Goal: Task Accomplishment & Management: Manage account settings

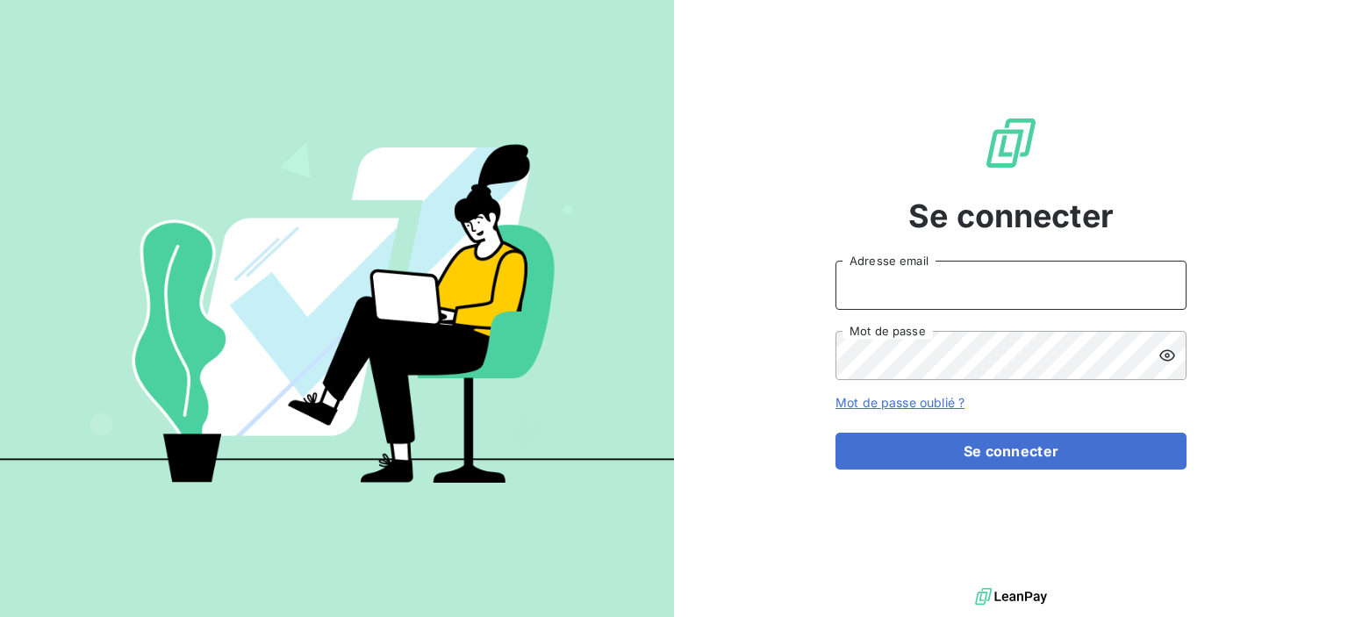
click at [885, 281] on input "Adresse email" at bounding box center [1011, 285] width 351 height 49
type input "[EMAIL_ADDRESS][DOMAIN_NAME]"
click at [1162, 353] on icon at bounding box center [1168, 356] width 18 height 18
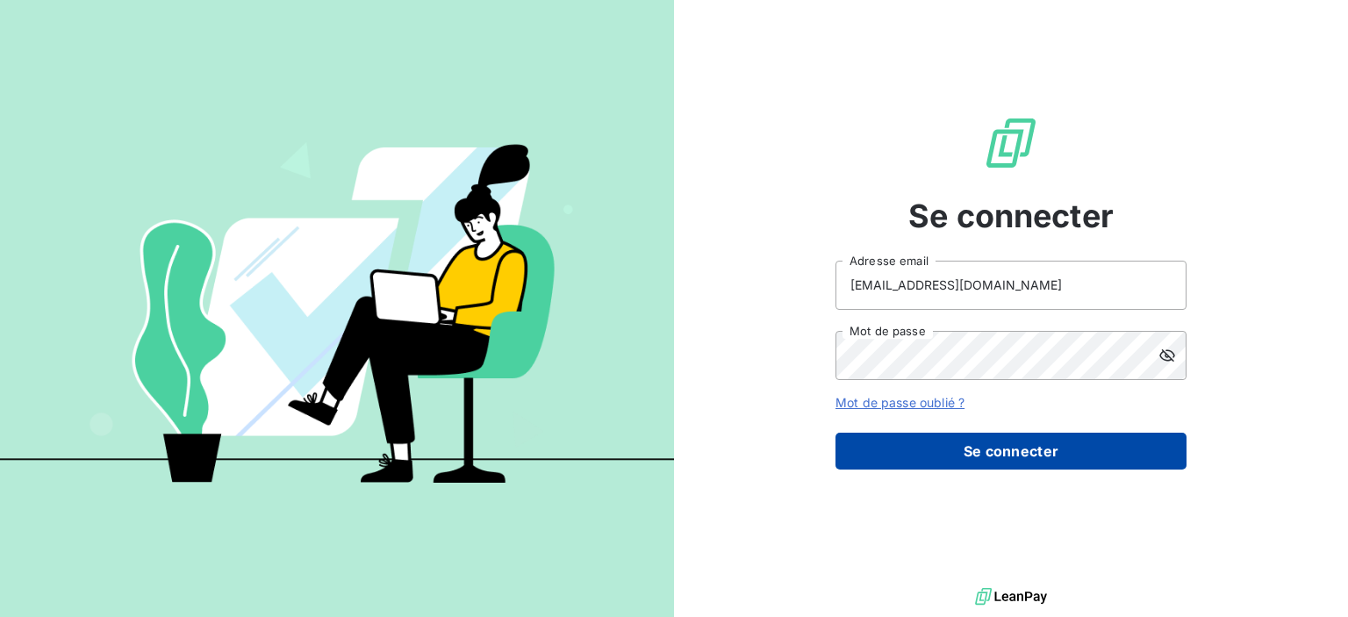
click at [940, 455] on button "Se connecter" at bounding box center [1011, 451] width 351 height 37
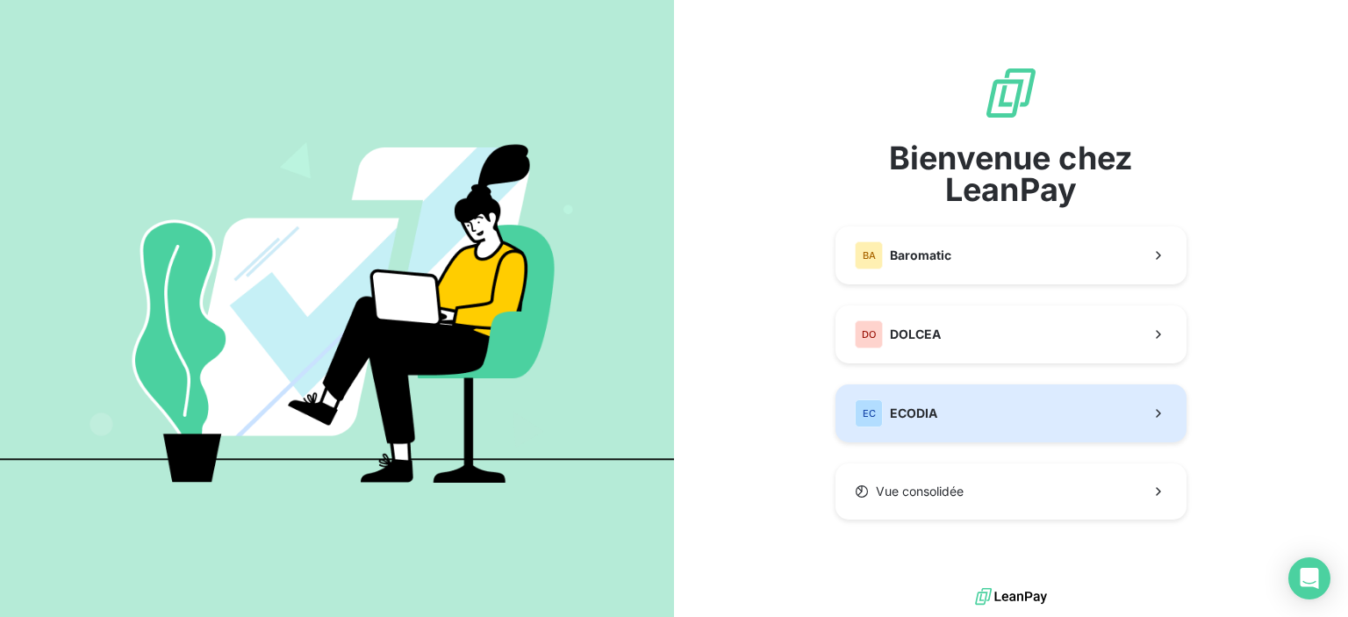
click at [895, 406] on span "ECODIA" at bounding box center [913, 414] width 47 height 18
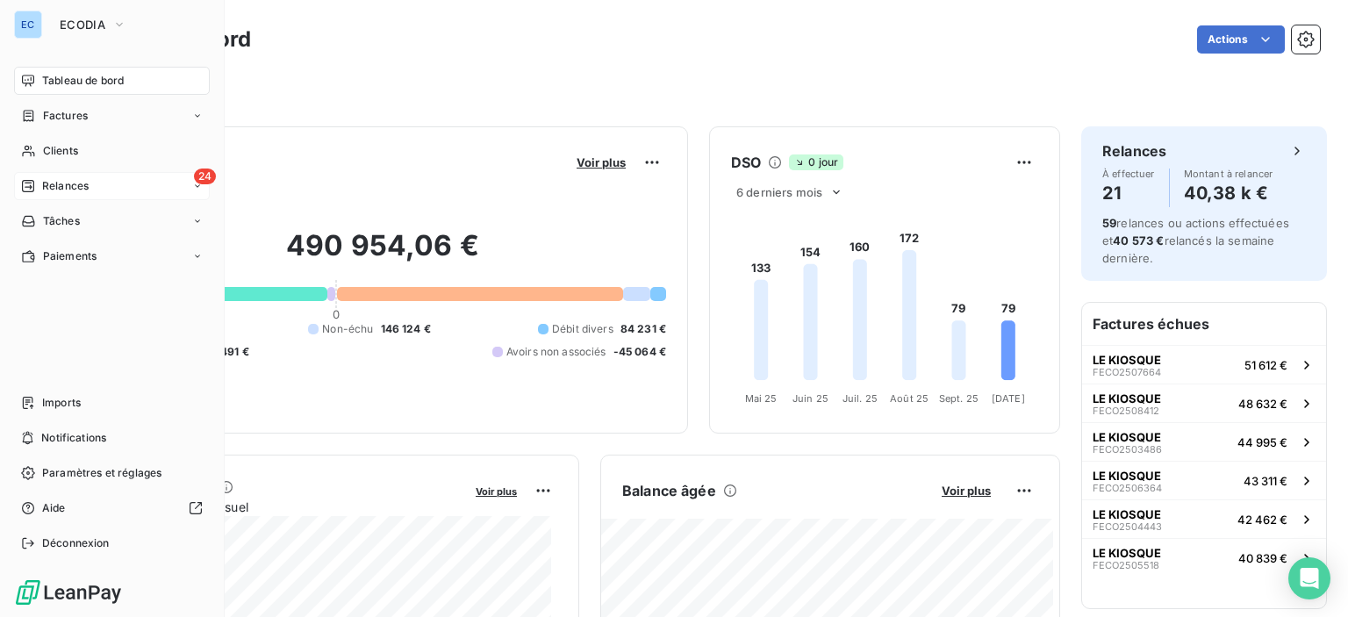
click at [206, 179] on span "24" at bounding box center [205, 177] width 22 height 16
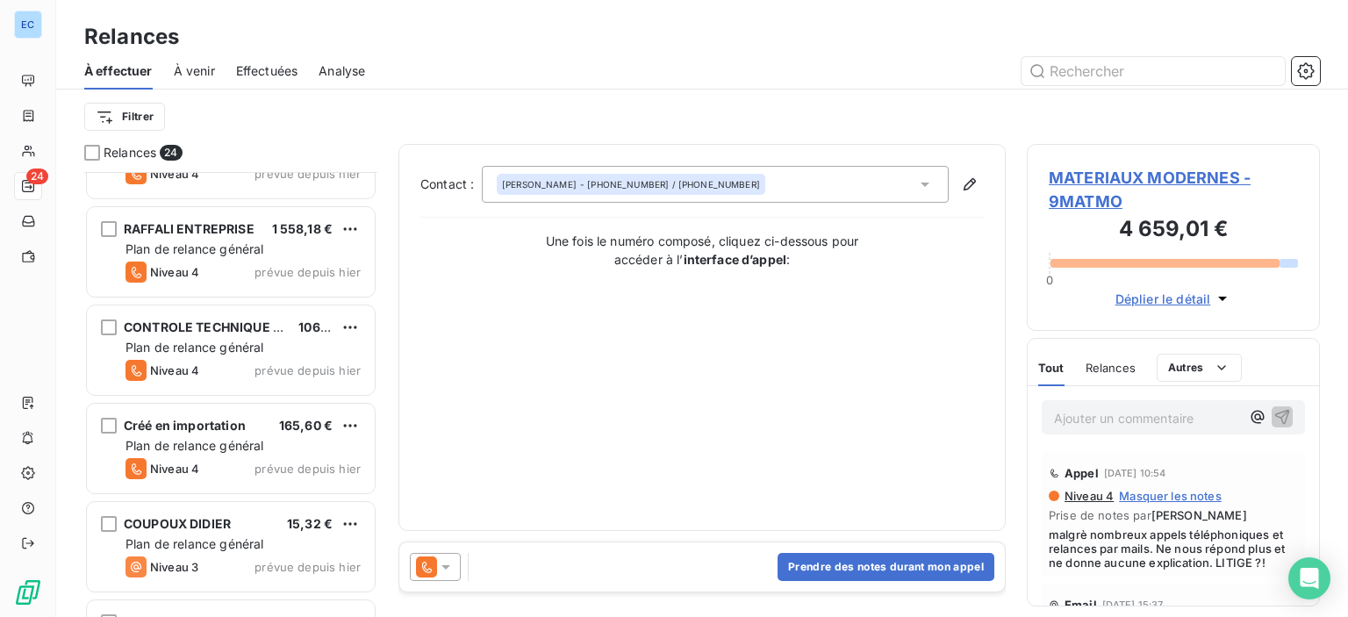
scroll to position [527, 0]
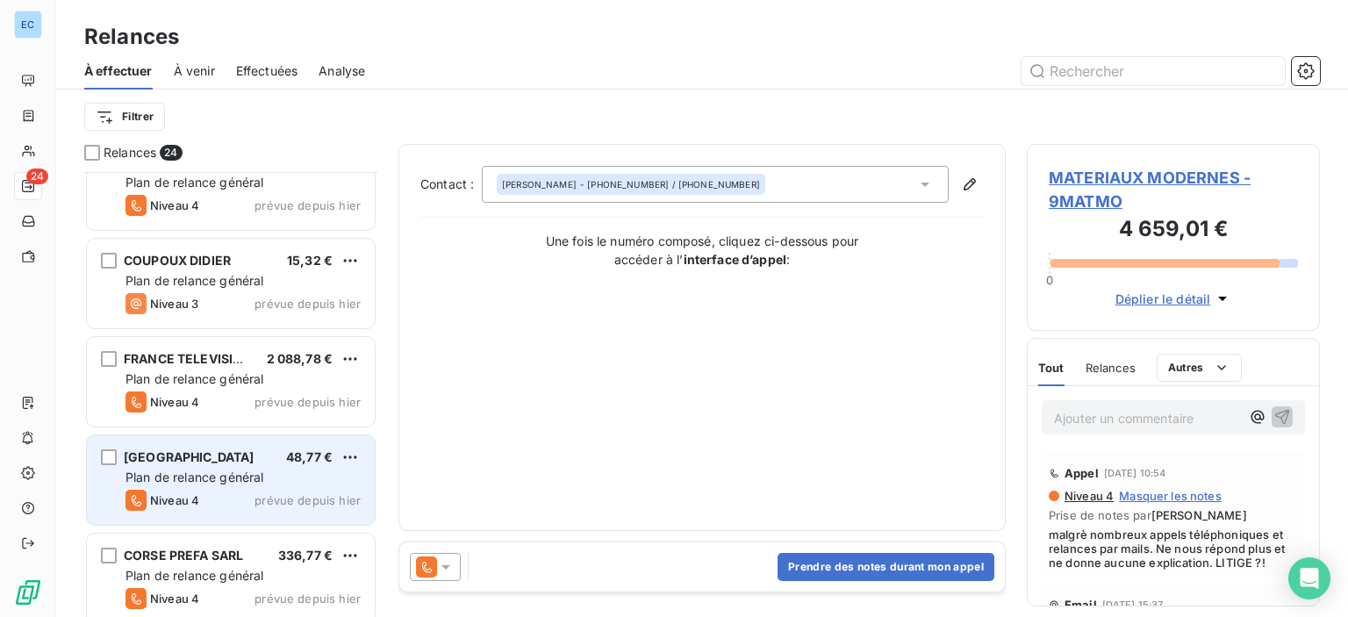
click at [191, 450] on span "[GEOGRAPHIC_DATA]" at bounding box center [189, 456] width 131 height 15
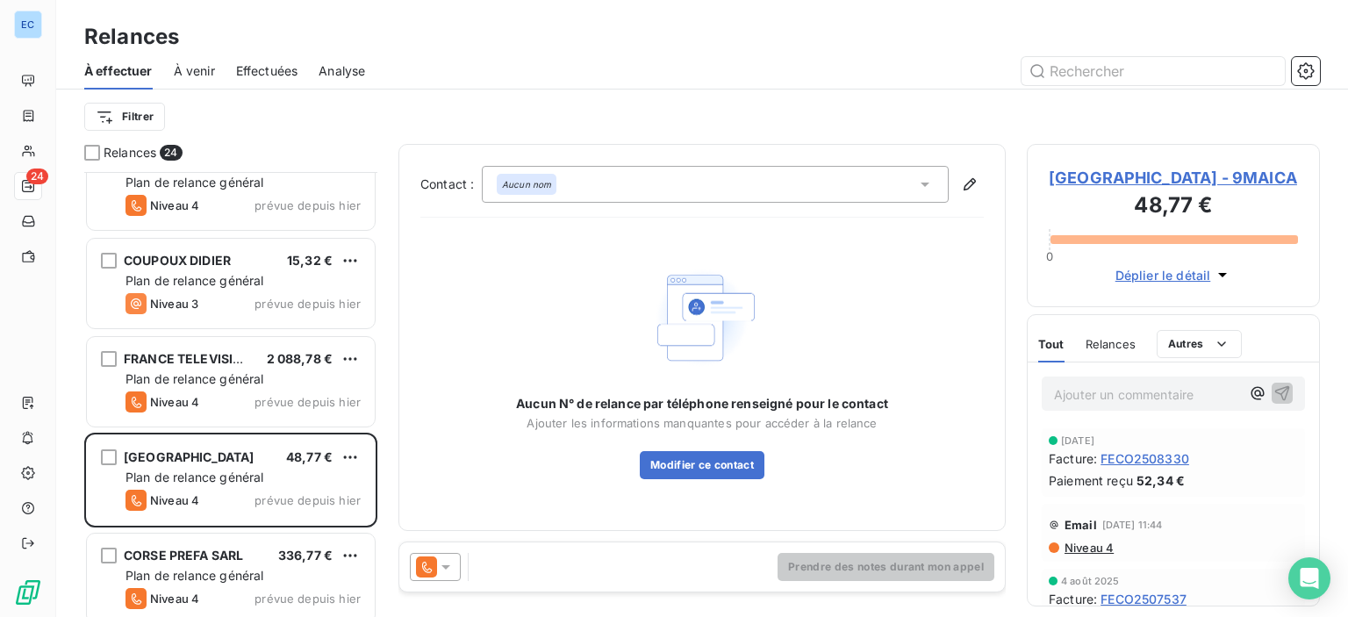
click at [1097, 174] on span "[GEOGRAPHIC_DATA] - 9MAICA" at bounding box center [1173, 178] width 249 height 24
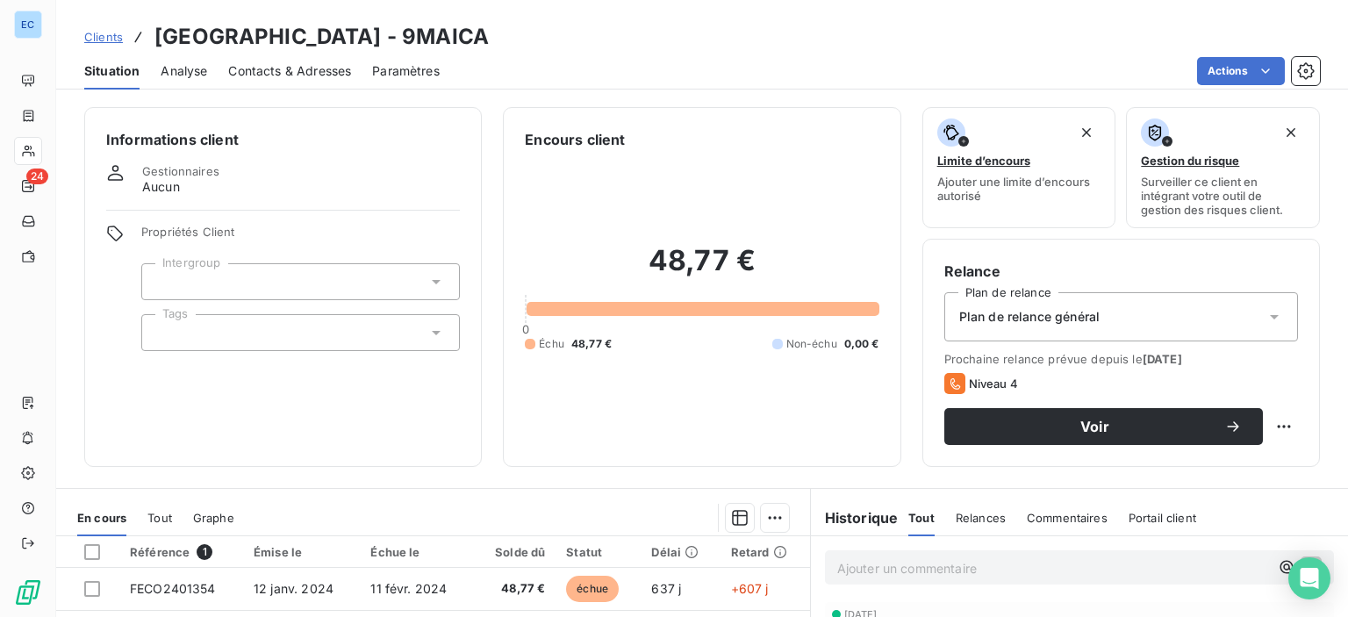
scroll to position [309, 0]
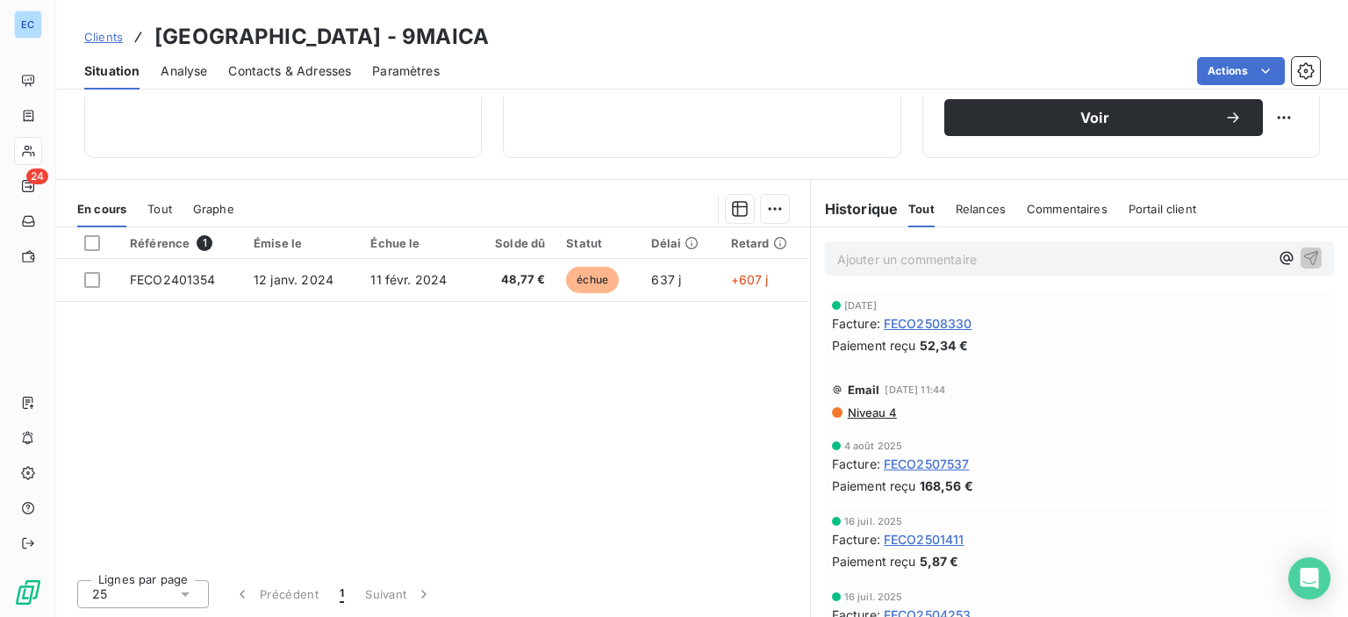
click at [283, 69] on span "Contacts & Adresses" at bounding box center [289, 71] width 123 height 18
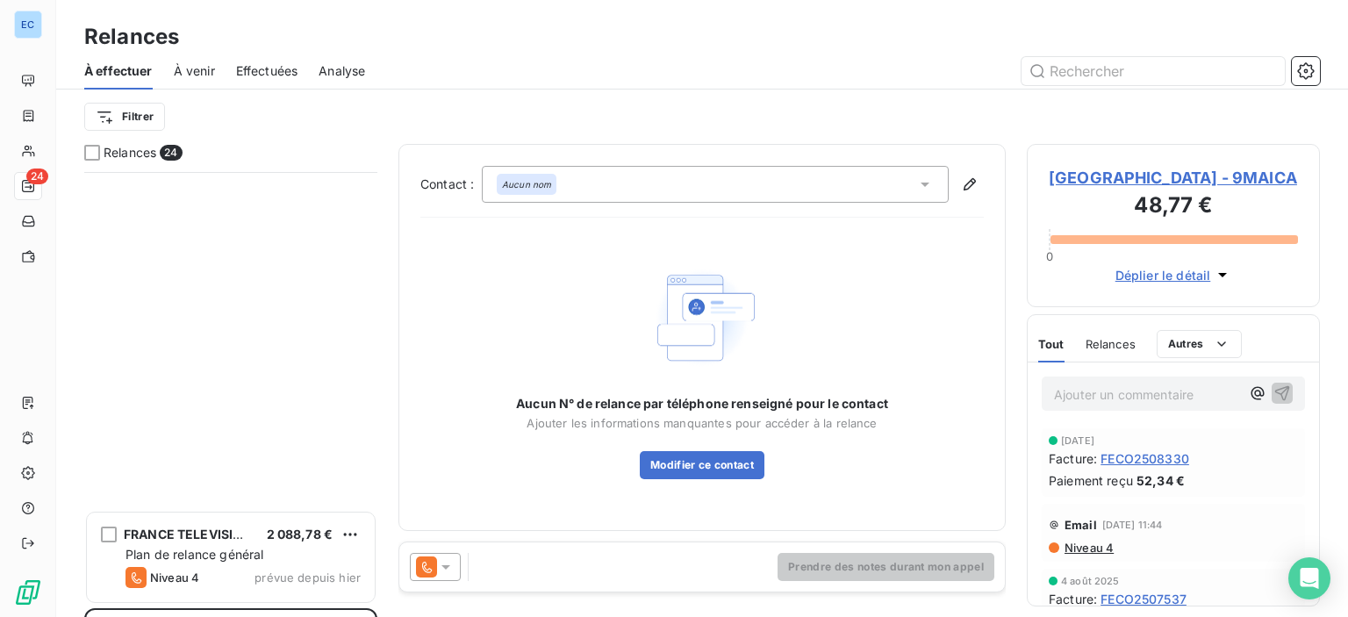
scroll to position [790, 0]
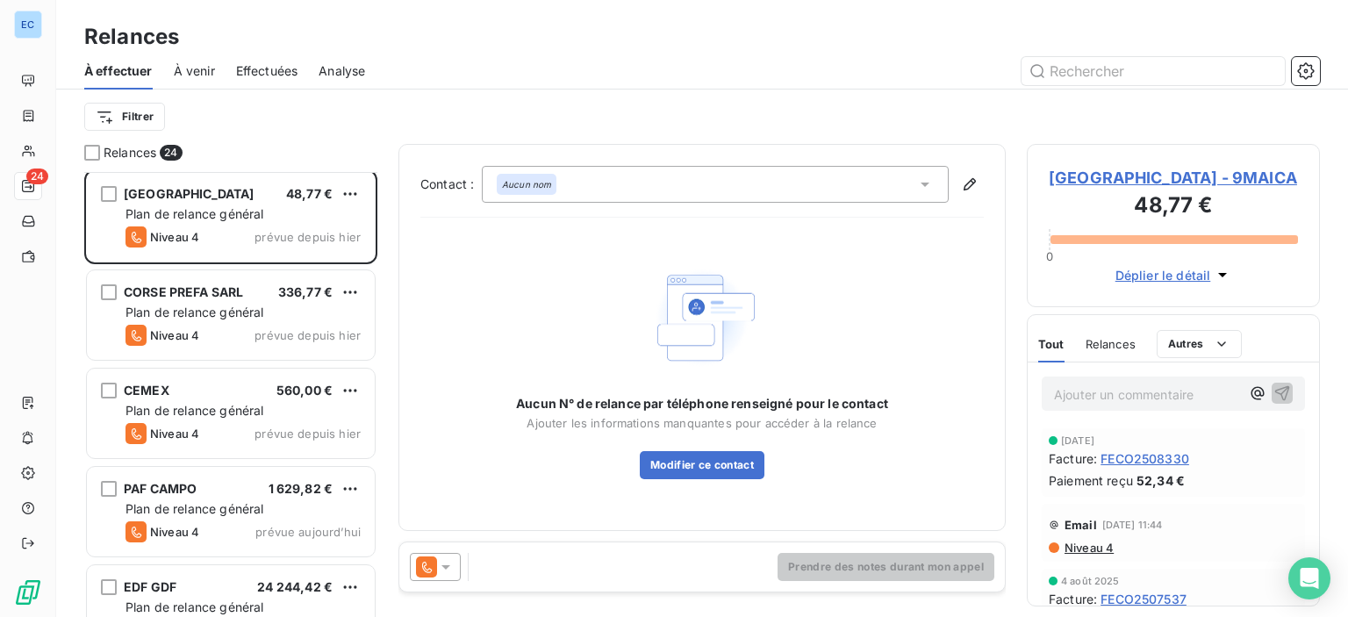
click at [923, 185] on icon at bounding box center [926, 185] width 18 height 18
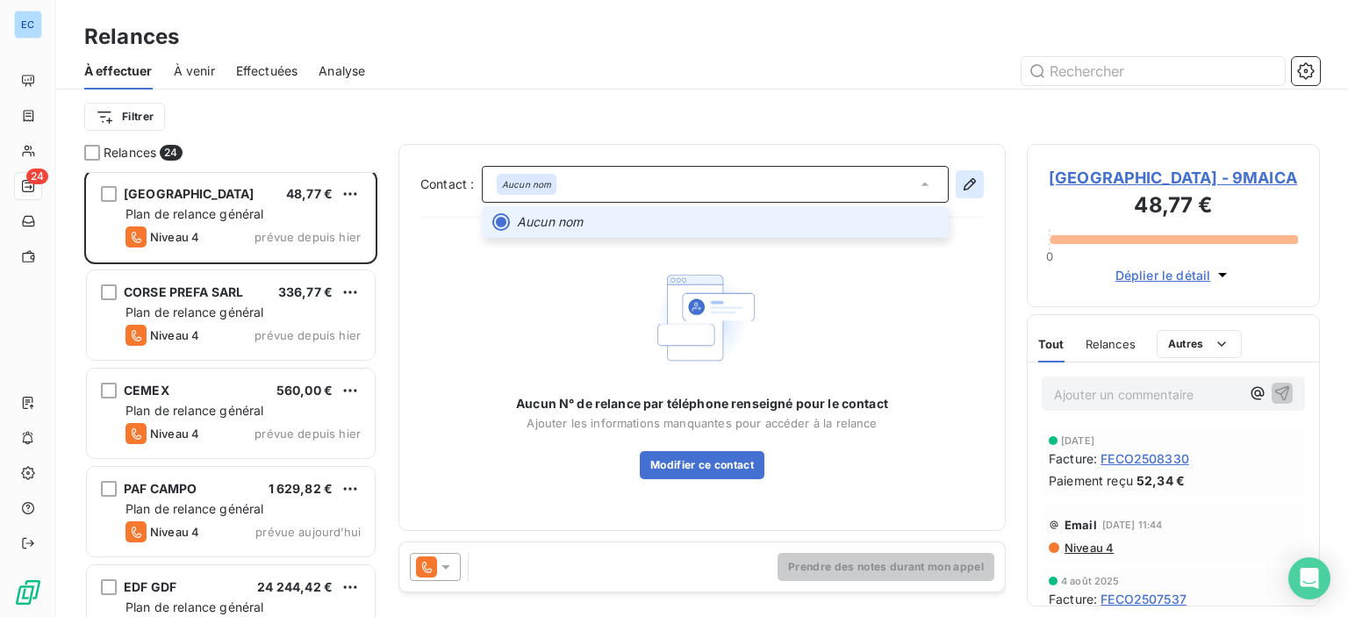
click at [970, 186] on icon "button" at bounding box center [970, 184] width 12 height 12
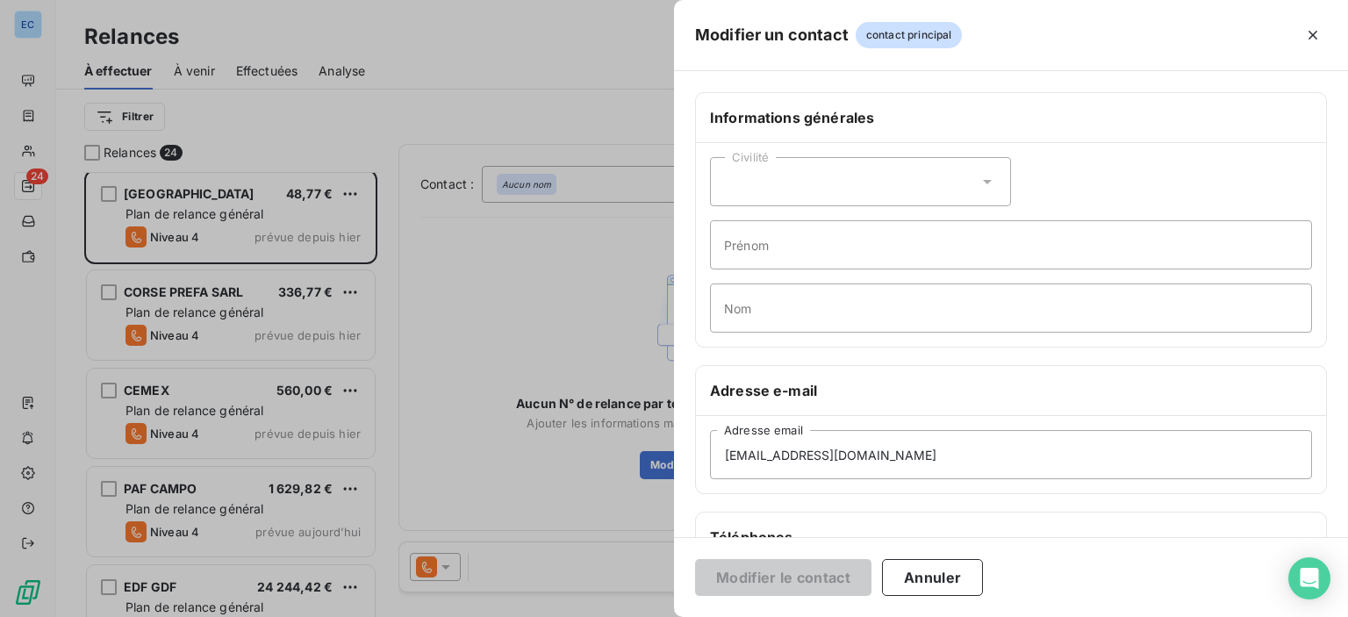
scroll to position [263, 0]
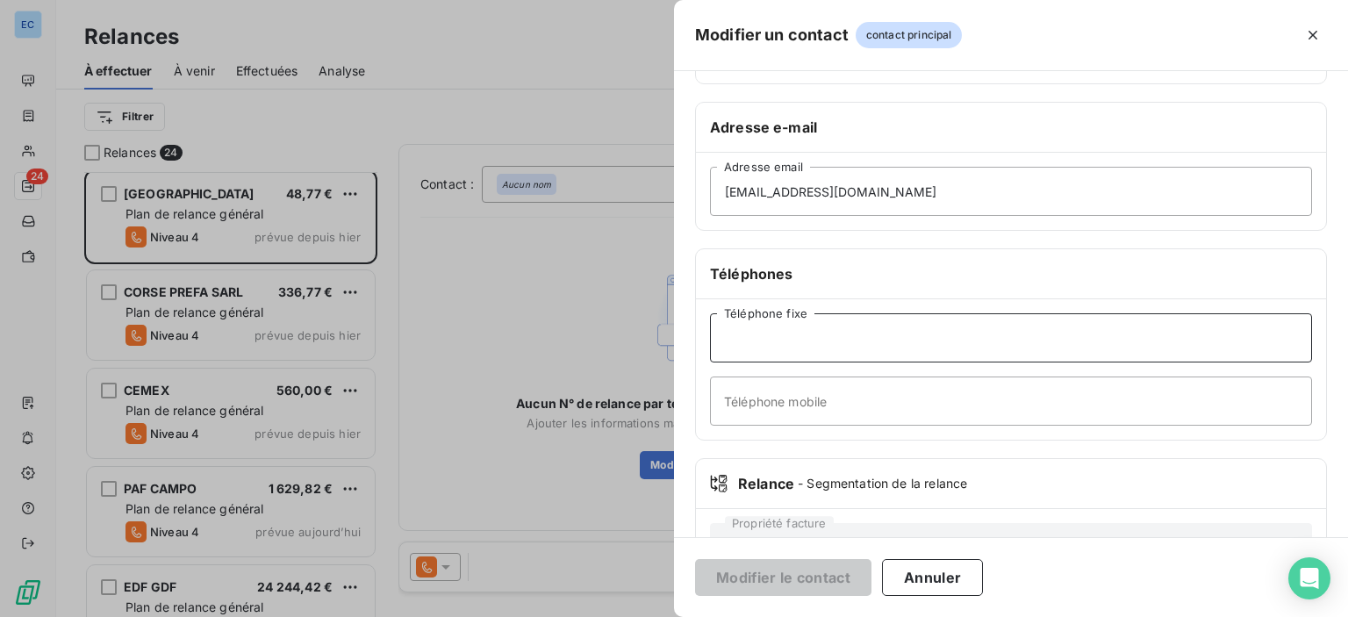
click at [765, 340] on input "Téléphone fixe" at bounding box center [1011, 337] width 602 height 49
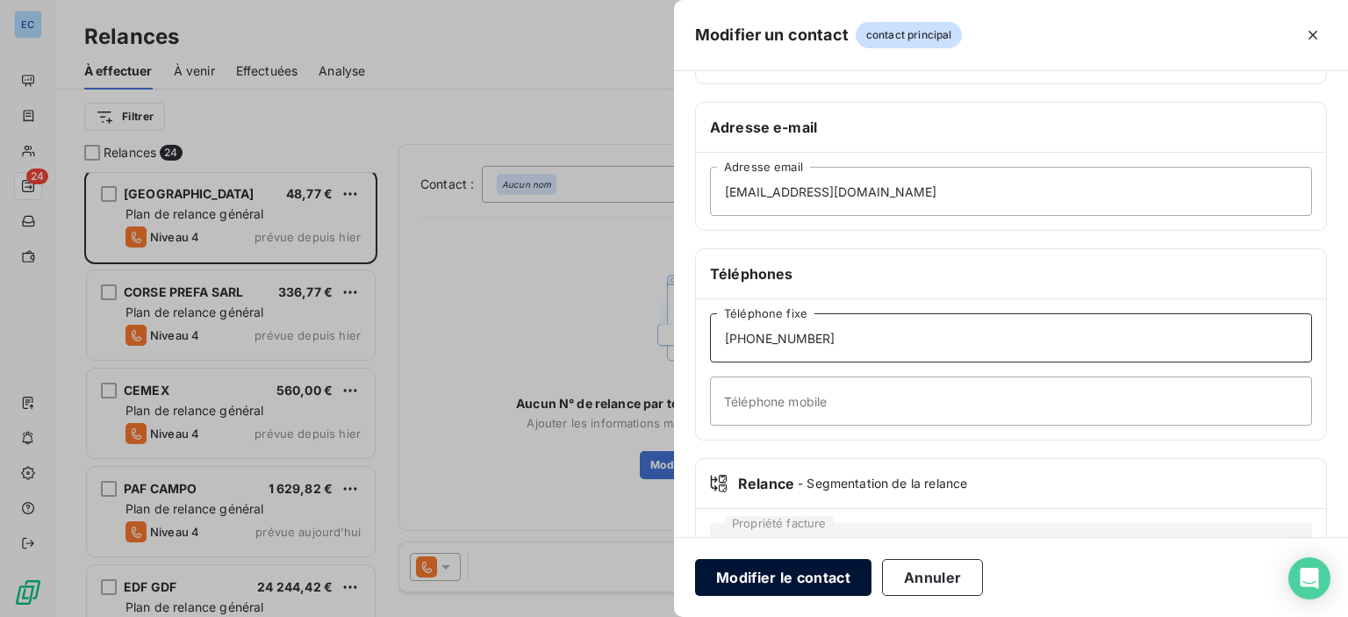
type input "[PHONE_NUMBER]"
click at [727, 578] on button "Modifier le contact" at bounding box center [783, 577] width 176 height 37
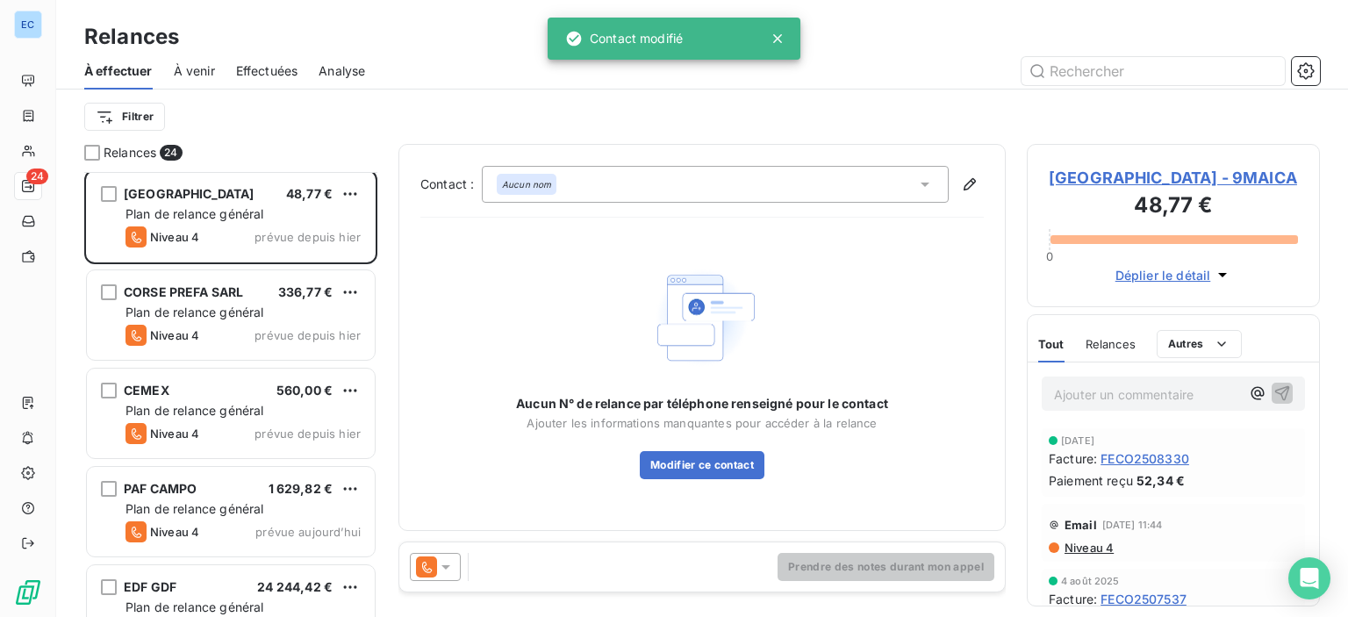
click at [927, 186] on icon at bounding box center [926, 185] width 18 height 18
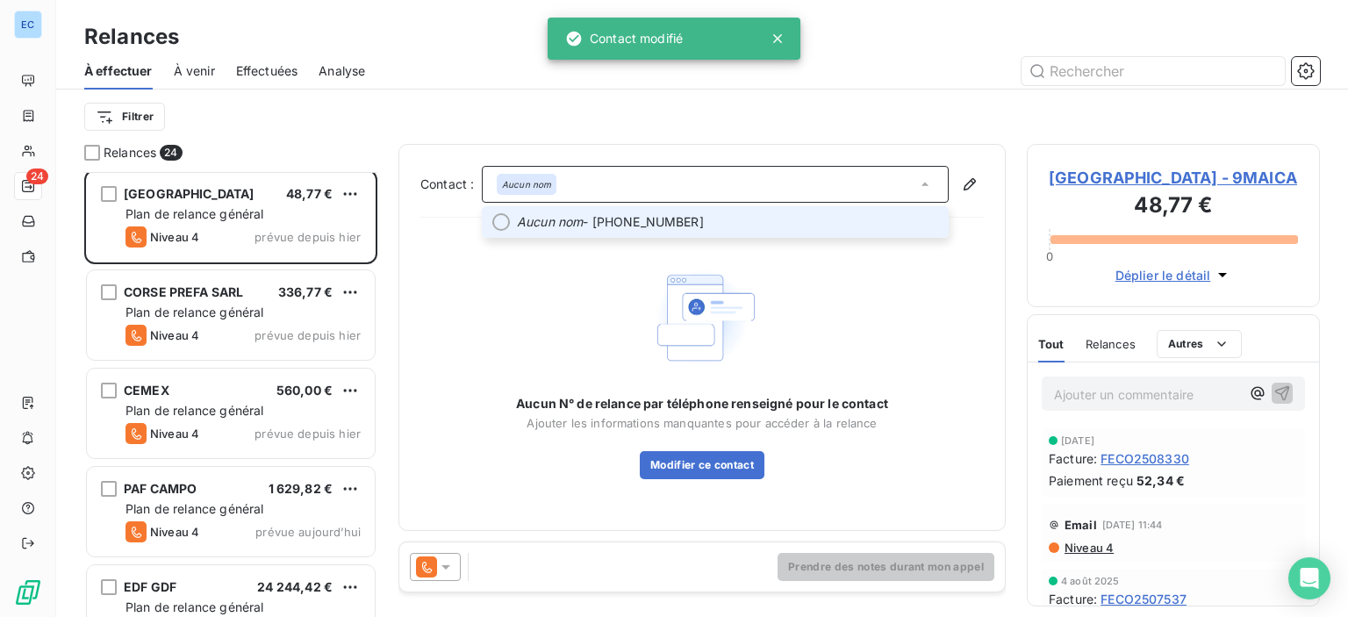
click at [672, 223] on span "Aucun nom - [PHONE_NUMBER]" at bounding box center [727, 222] width 421 height 18
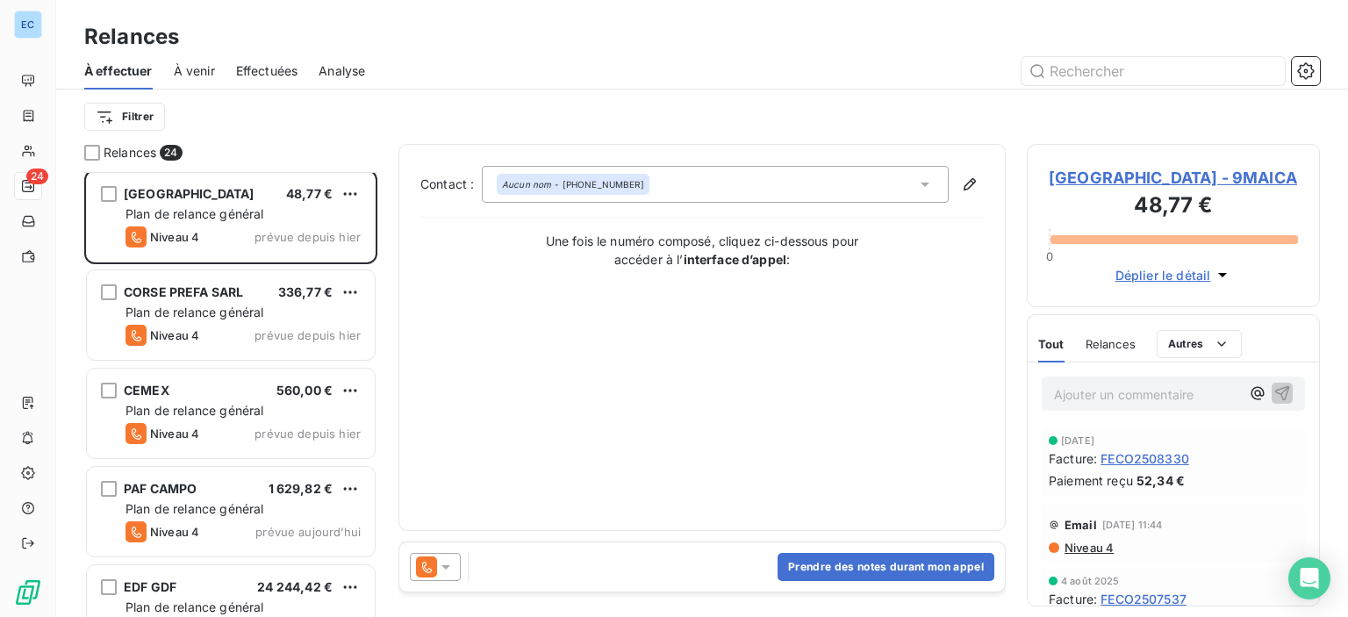
click at [1127, 182] on span "[GEOGRAPHIC_DATA] - 9MAICA" at bounding box center [1173, 178] width 249 height 24
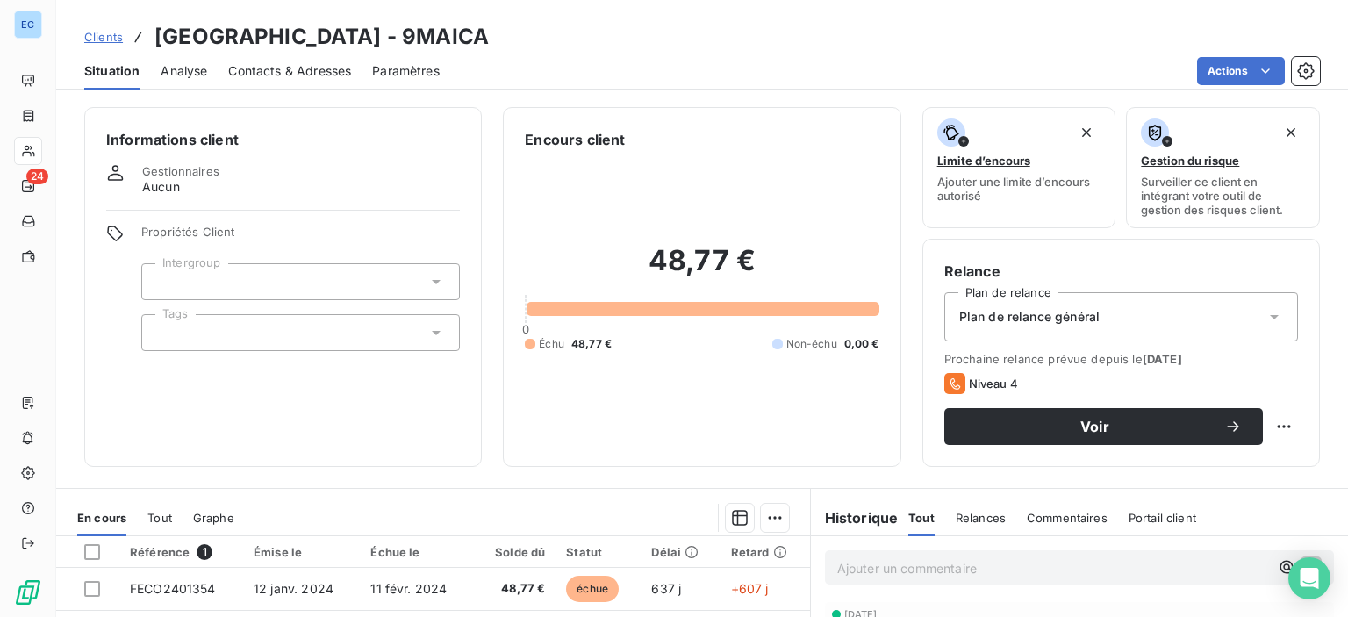
scroll to position [309, 0]
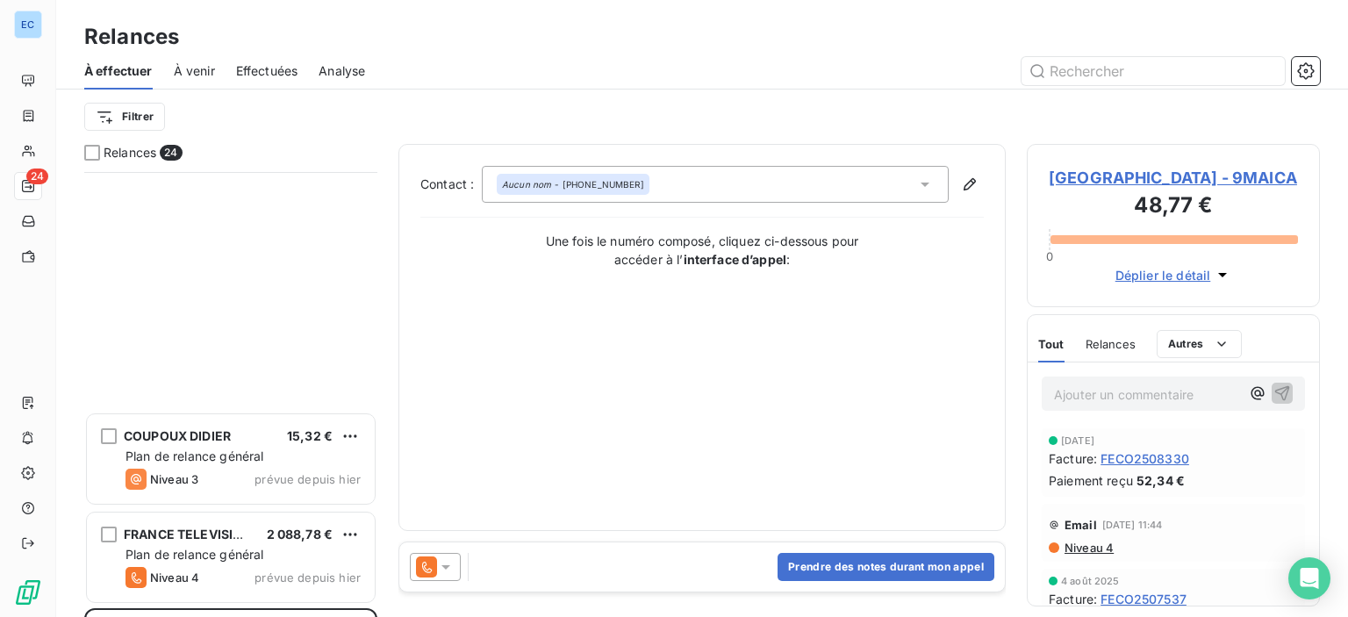
scroll to position [702, 0]
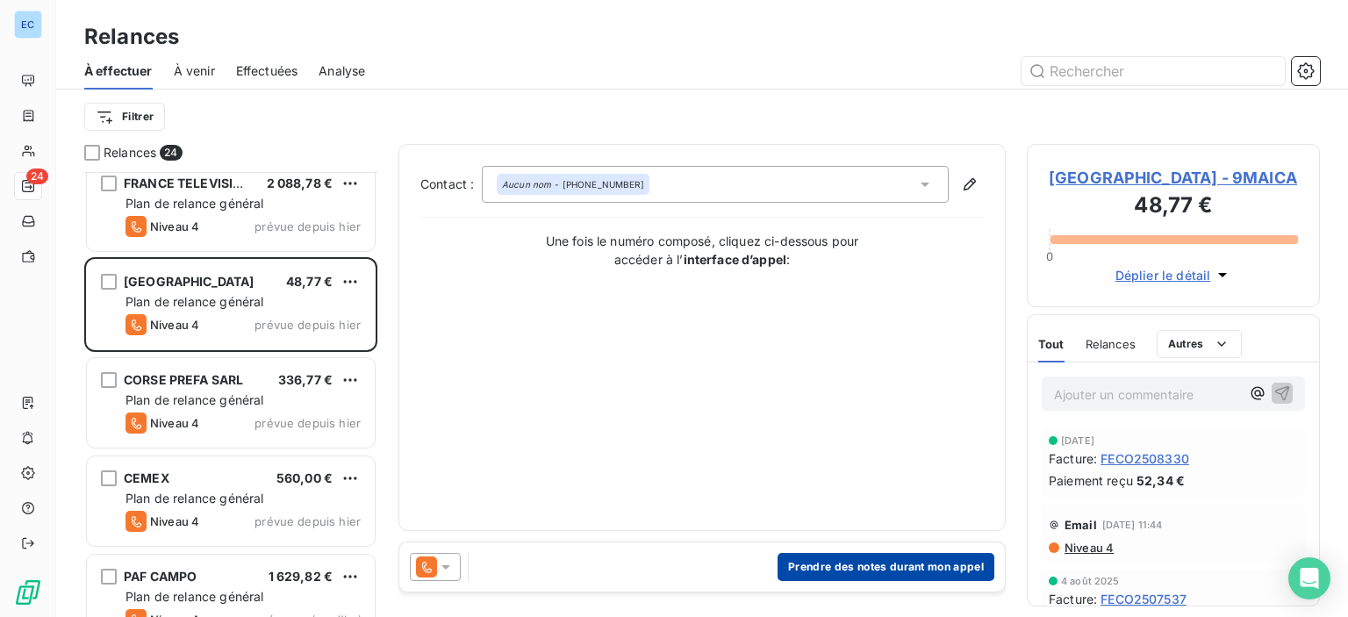
click at [811, 555] on button "Prendre des notes durant mon appel" at bounding box center [886, 567] width 217 height 28
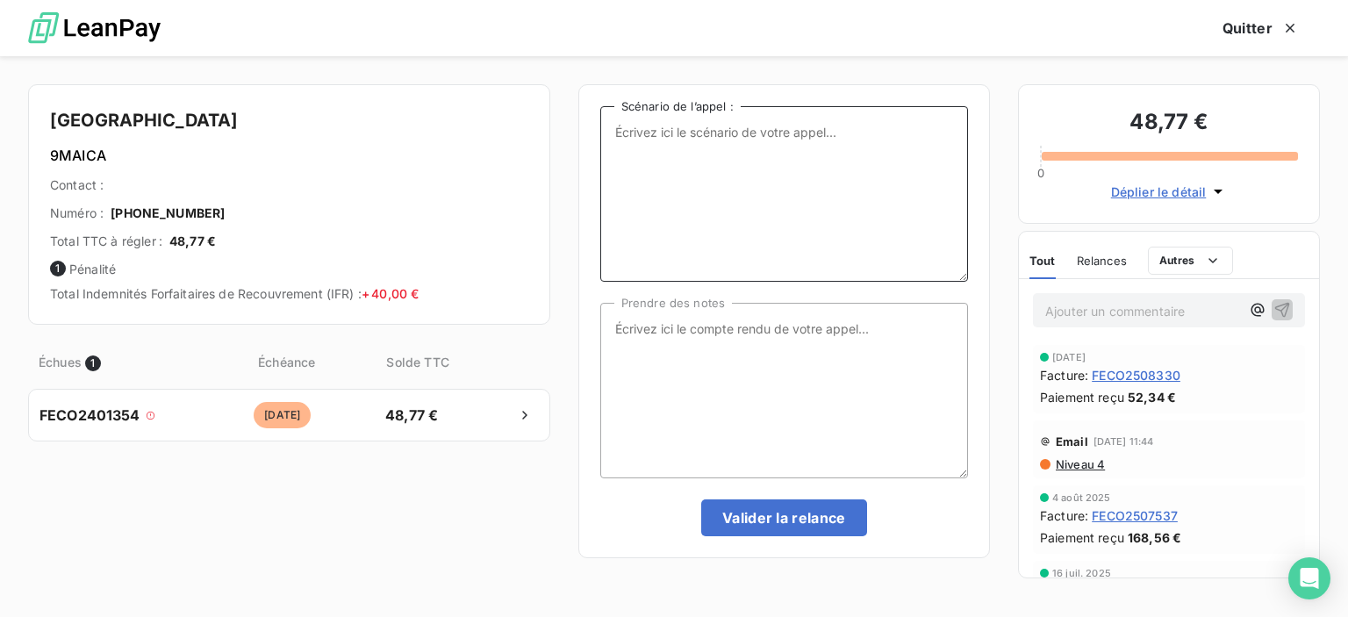
click at [656, 140] on textarea "Scénario de l’appel :" at bounding box center [784, 194] width 368 height 176
type textarea "1 Facture impayée"
click at [618, 321] on textarea "Prendre des notes" at bounding box center [784, 391] width 368 height 176
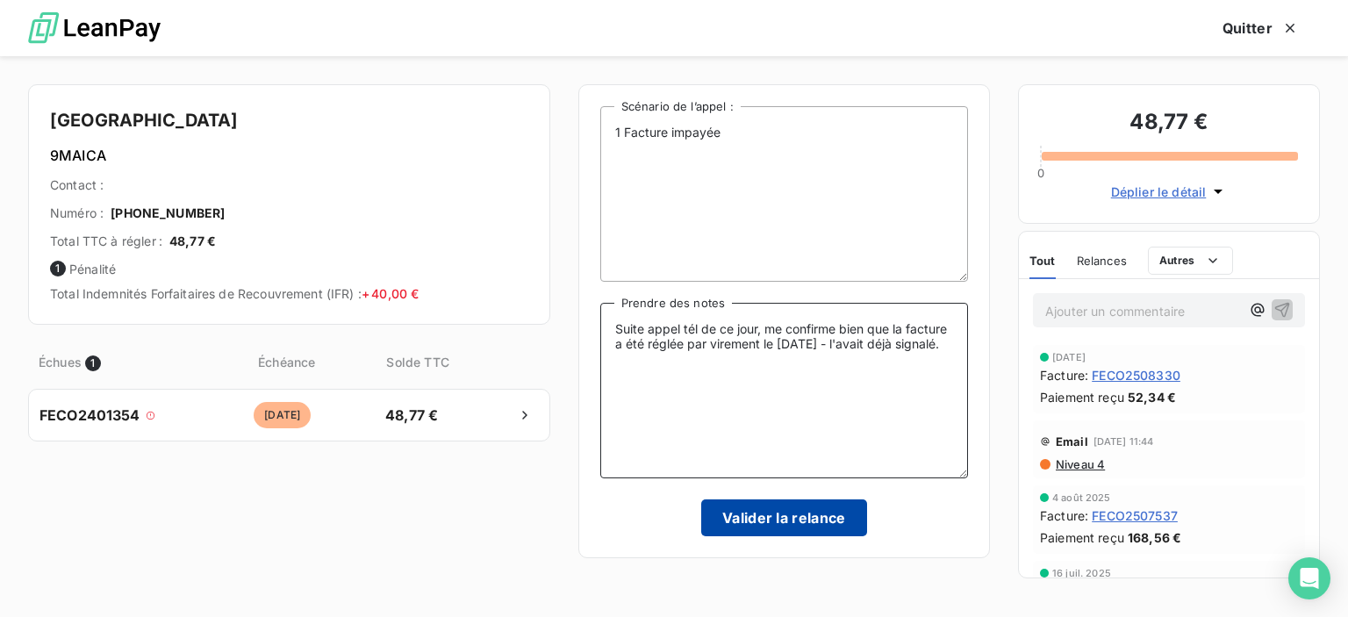
type textarea "Suite appel tél de ce jour, me confirme bien que la facture a été réglée par vi…"
click at [759, 520] on button "Valider la relance" at bounding box center [784, 518] width 166 height 37
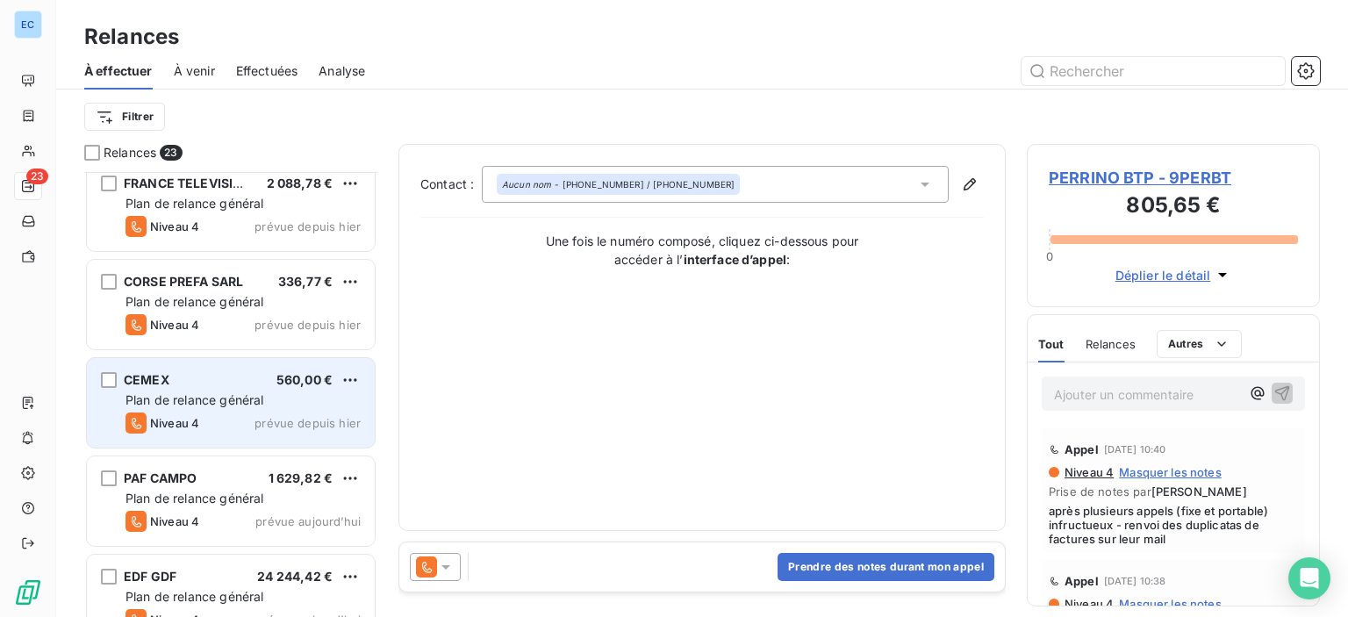
click at [211, 403] on span "Plan de relance général" at bounding box center [195, 399] width 138 height 15
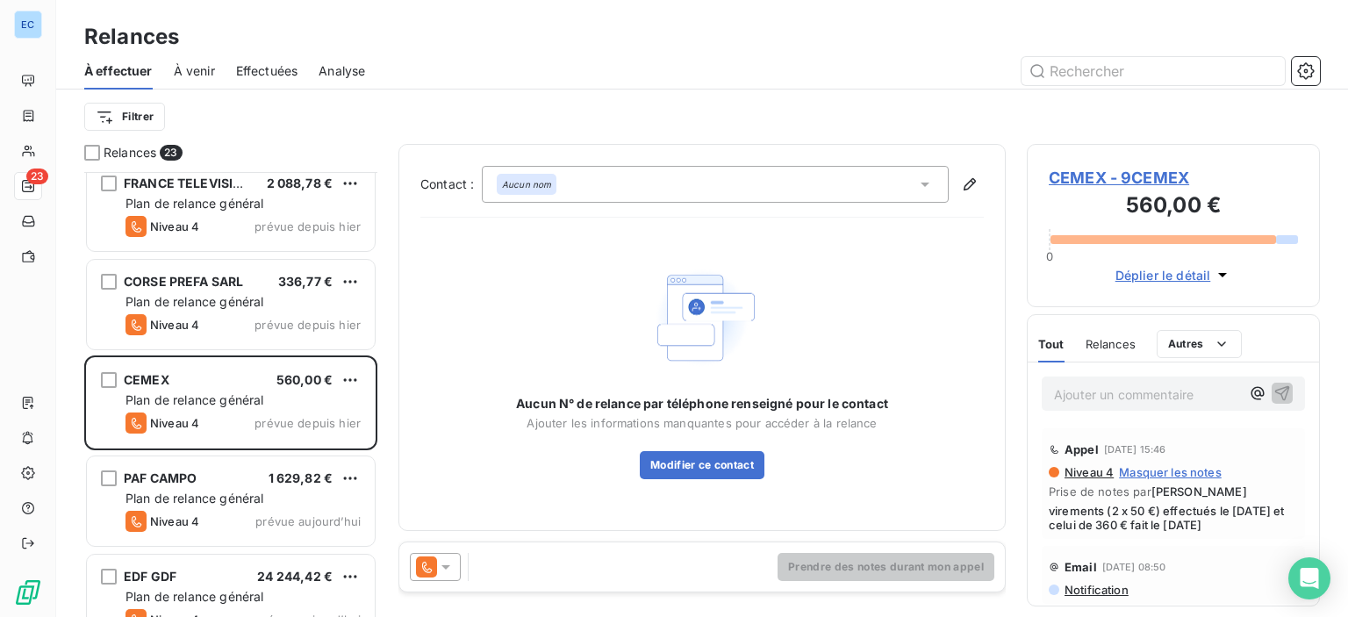
click at [926, 185] on icon at bounding box center [925, 185] width 9 height 4
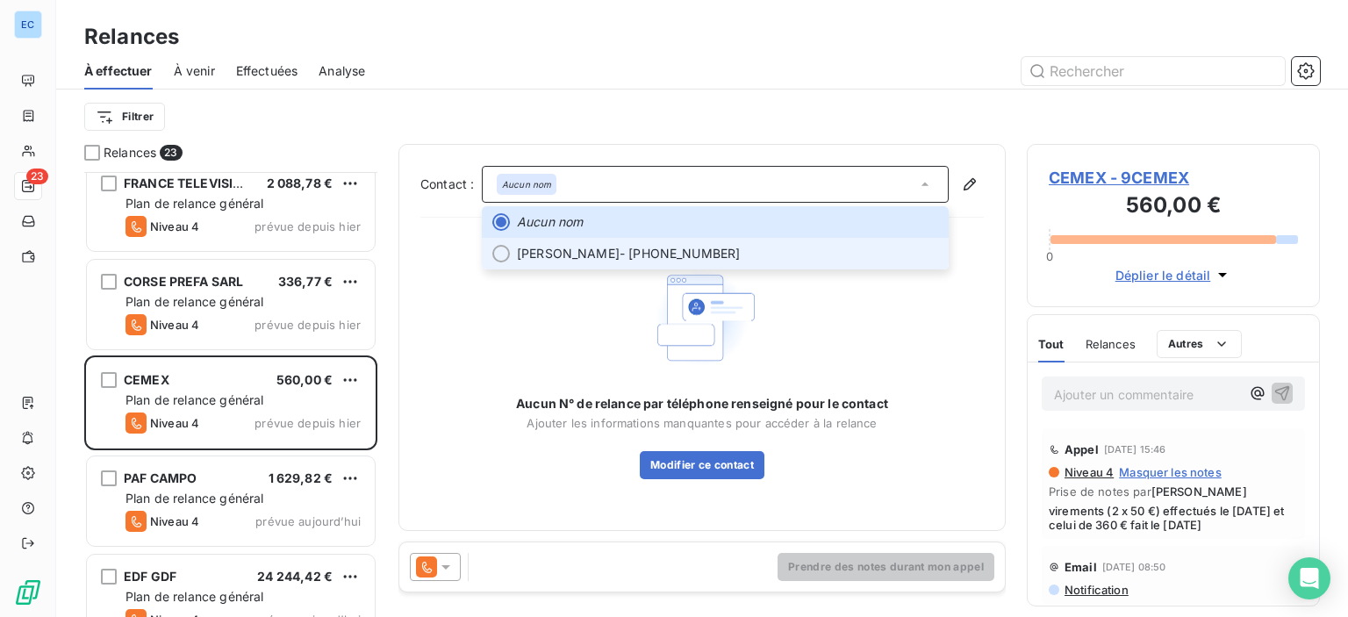
click at [554, 253] on span "[PERSON_NAME]" at bounding box center [568, 254] width 103 height 18
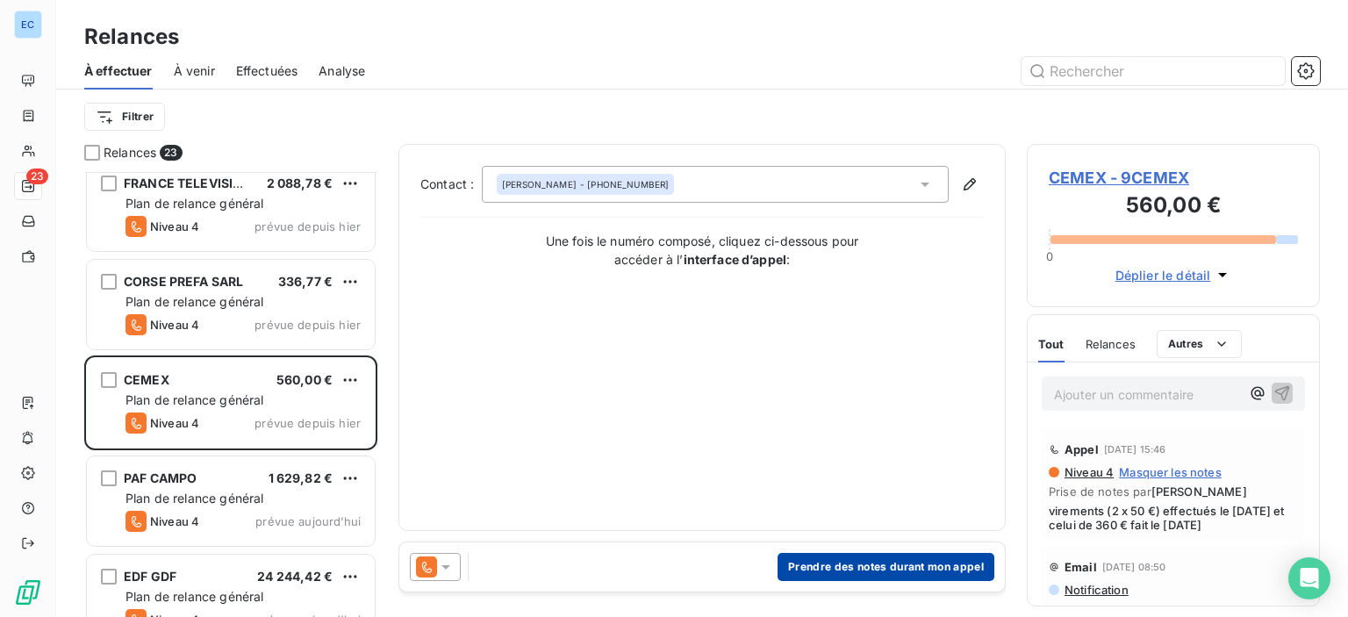
click at [835, 566] on button "Prendre des notes durant mon appel" at bounding box center [886, 567] width 217 height 28
